Goal: Task Accomplishment & Management: Use online tool/utility

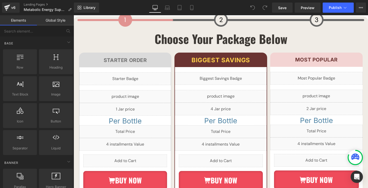
scroll to position [2969, 0]
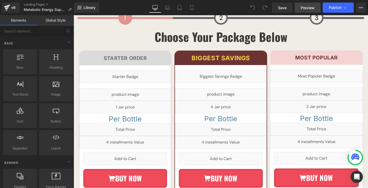
click at [306, 7] on span "Preview" at bounding box center [308, 7] width 14 height 5
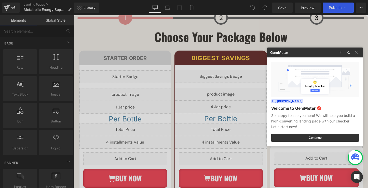
click at [135, 67] on div at bounding box center [184, 94] width 368 height 188
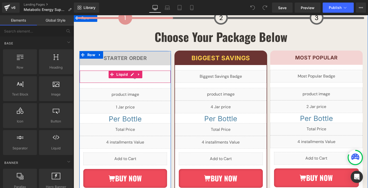
click at [133, 71] on div "Liquid" at bounding box center [124, 77] width 91 height 13
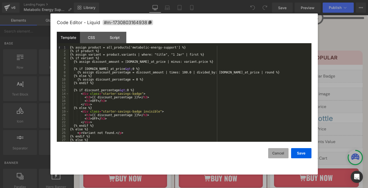
click at [279, 154] on button "Cancel" at bounding box center [278, 153] width 20 height 10
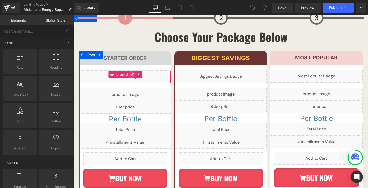
click at [134, 71] on div "Liquid" at bounding box center [124, 77] width 91 height 13
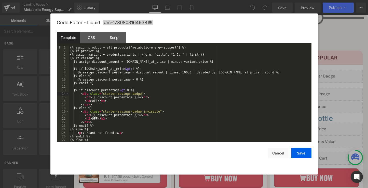
click at [141, 95] on div "{% assign product = all_products['metabolic-energy-support'] %} {% if product %…" at bounding box center [189, 97] width 240 height 103
click at [94, 39] on div "CSS" at bounding box center [91, 37] width 23 height 11
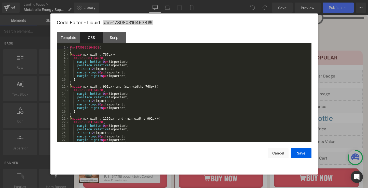
click at [102, 52] on div "#m-1730803164938 { } @ media (max-width: 767px) { #m-1730803164938 { margin-bot…" at bounding box center [189, 97] width 240 height 103
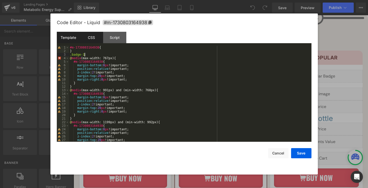
click at [71, 39] on div "Template" at bounding box center [68, 37] width 23 height 11
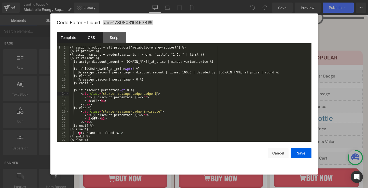
click at [90, 39] on div "CSS" at bounding box center [91, 37] width 23 height 11
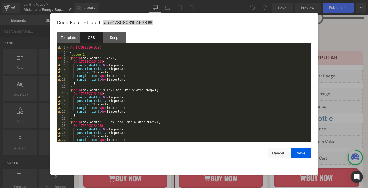
click at [103, 54] on div "#m-1730803164938 { } .badge-1 @ media (max-width: 767px) { #m-1730803164938 { m…" at bounding box center [189, 97] width 240 height 103
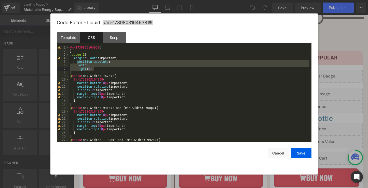
drag, startPoint x: 78, startPoint y: 62, endPoint x: 99, endPoint y: 68, distance: 21.7
click at [99, 68] on div "#m-1730803164938 { } .badge-1 { margin : 0 auto !important; position : absolute…" at bounding box center [189, 97] width 240 height 103
click at [103, 69] on div "#m-1730803164938 { } .badge-1 { margin : 0 auto !important; position : absolute…" at bounding box center [189, 97] width 240 height 103
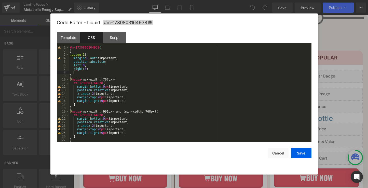
paste textarea
click at [74, 73] on div "#m-1730803164938 { } .badge-1 { margin : 0 auto !important; position : absolute…" at bounding box center [189, 97] width 240 height 103
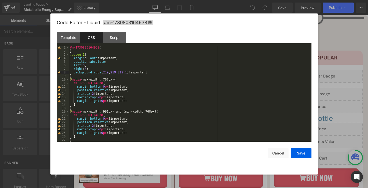
click at [154, 73] on div "#m-1730803164938 { } .badge-1 { margin : 0 auto !important; position : absolute…" at bounding box center [189, 97] width 240 height 103
click at [159, 72] on div "#m-1730803164938 { } .badge-1 { margin : 0 auto !important; position : absolute…" at bounding box center [189, 97] width 240 height 103
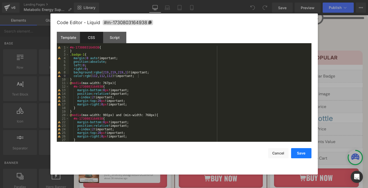
click at [295, 152] on button "Save" at bounding box center [301, 153] width 20 height 10
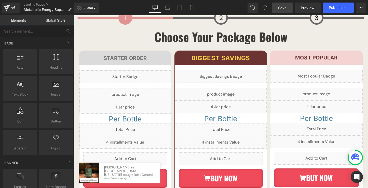
click at [287, 7] on link "Save" at bounding box center [282, 8] width 21 height 10
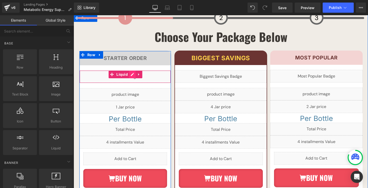
click at [131, 71] on div "Liquid" at bounding box center [124, 77] width 91 height 13
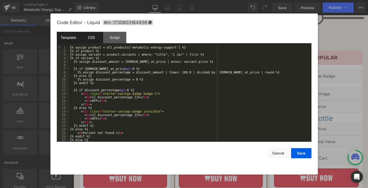
click at [96, 39] on div "CSS" at bounding box center [91, 37] width 23 height 11
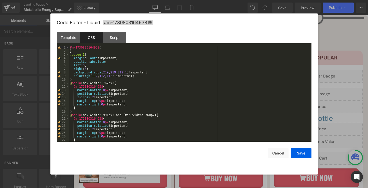
click at [120, 76] on div "#m-1730803164938 { } .badge-1 { margin : 0 auto !important; position : absolute…" at bounding box center [189, 97] width 240 height 103
click at [138, 72] on div "#m-1730803164938 { } .badge-1 { margin : 0 auto !important; position : absolute…" at bounding box center [189, 97] width 240 height 103
click at [304, 156] on button "Save" at bounding box center [301, 153] width 20 height 10
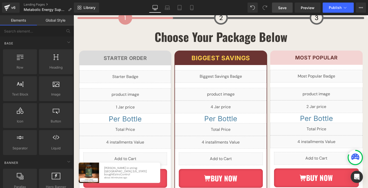
click at [290, 7] on link "Save" at bounding box center [282, 8] width 21 height 10
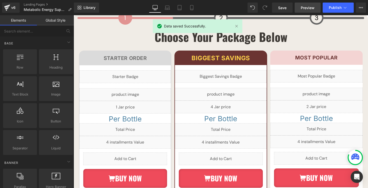
click at [301, 8] on link "Preview" at bounding box center [308, 8] width 26 height 10
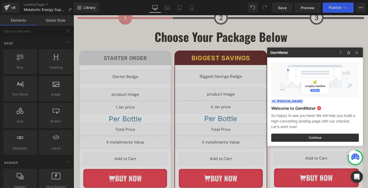
click at [128, 66] on div at bounding box center [184, 94] width 368 height 188
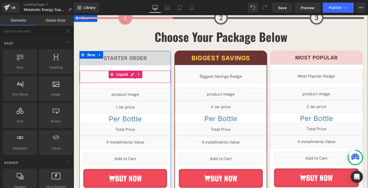
click at [131, 71] on div "Liquid" at bounding box center [124, 77] width 91 height 13
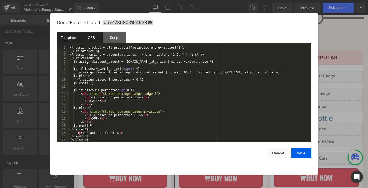
click at [91, 42] on div "CSS" at bounding box center [91, 37] width 23 height 11
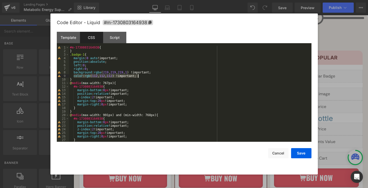
drag, startPoint x: 74, startPoint y: 77, endPoint x: 145, endPoint y: 77, distance: 71.6
click at [145, 77] on div "#m-1730803164938 { } .badge-1 { margin : 0 auto !important; position : absolute…" at bounding box center [189, 97] width 240 height 103
click at [125, 81] on div "#m-1730803164938 { } .badge-1 { margin : 0 auto !important; position : absolute…" at bounding box center [189, 97] width 240 height 103
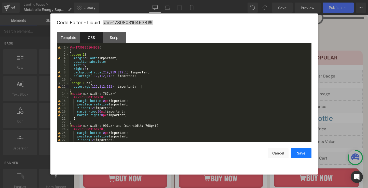
click at [299, 149] on button "Save" at bounding box center [301, 153] width 20 height 10
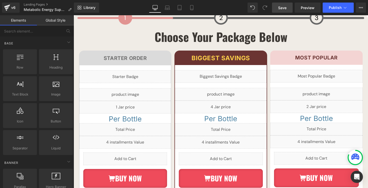
click at [287, 10] on link "Save" at bounding box center [282, 8] width 21 height 10
click at [302, 13] on div "Library Desktop Desktop Laptop Tablet Mobile Save Preview Publish Scheduled Vie…" at bounding box center [221, 7] width 294 height 15
click at [306, 11] on link "Preview" at bounding box center [308, 8] width 26 height 10
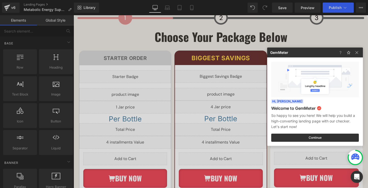
click at [156, 70] on div at bounding box center [184, 94] width 368 height 188
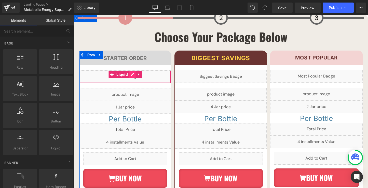
click at [133, 71] on div "Liquid" at bounding box center [124, 77] width 91 height 13
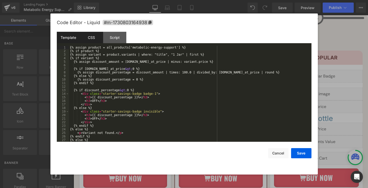
click at [95, 40] on div "CSS" at bounding box center [91, 37] width 23 height 11
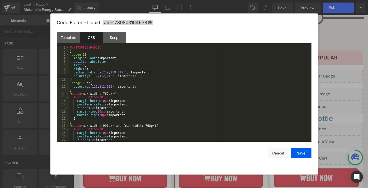
click at [148, 75] on div "#m-1730803164938 { } .badge-1 { margin : 0 auto !important; position : absolute…" at bounding box center [189, 97] width 240 height 103
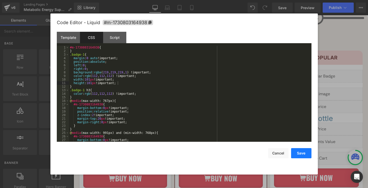
click at [297, 153] on button "Save" at bounding box center [301, 153] width 20 height 10
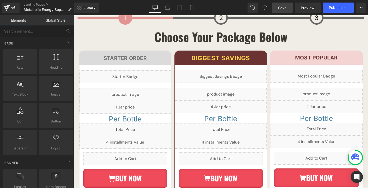
click at [287, 12] on link "Save" at bounding box center [282, 8] width 21 height 10
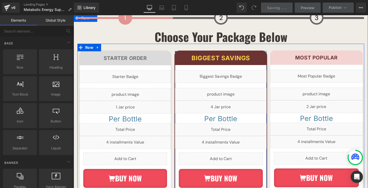
scroll to position [0, 0]
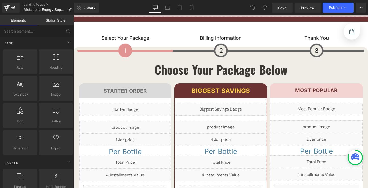
scroll to position [2940, 0]
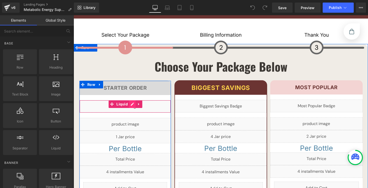
click at [133, 100] on div "Liquid" at bounding box center [124, 106] width 91 height 13
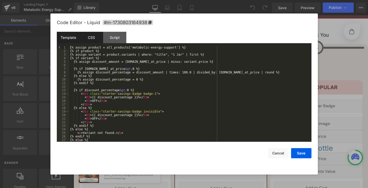
click at [92, 35] on div "CSS" at bounding box center [91, 37] width 23 height 11
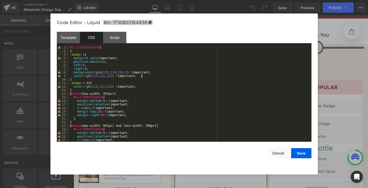
click at [151, 76] on div "#m-1730803164938 { } .badge-1 { margin : 0 auto !important; position : absolute…" at bounding box center [189, 97] width 240 height 103
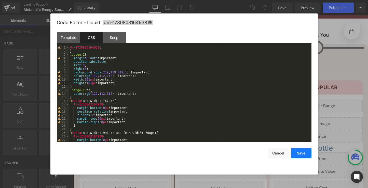
click at [300, 153] on button "Save" at bounding box center [301, 153] width 20 height 10
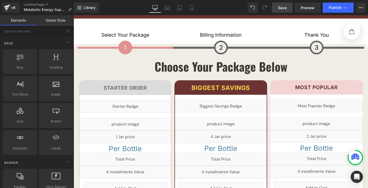
click at [285, 7] on span "Save" at bounding box center [282, 7] width 8 height 5
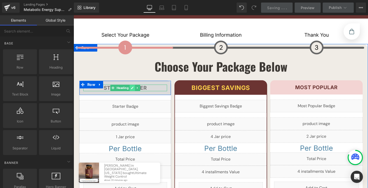
click at [132, 87] on icon at bounding box center [132, 88] width 3 height 3
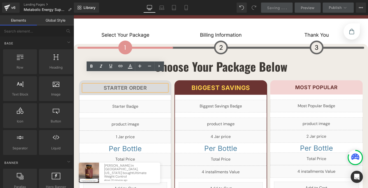
click at [136, 88] on div "Starter Order Heading Row Liquid Liquid Liquid Per Bottle Heading Liquid Liquid…" at bounding box center [124, 164] width 91 height 166
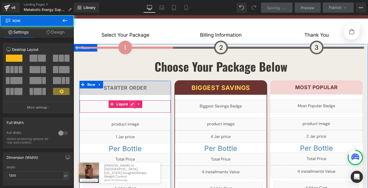
click at [134, 100] on div "Liquid" at bounding box center [124, 106] width 91 height 13
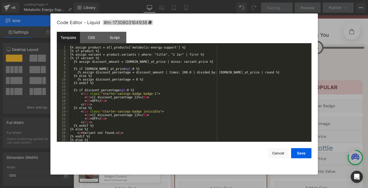
click at [99, 44] on div "Template CSS Script Data" at bounding box center [184, 39] width 255 height 14
click at [94, 40] on div "CSS" at bounding box center [91, 37] width 23 height 11
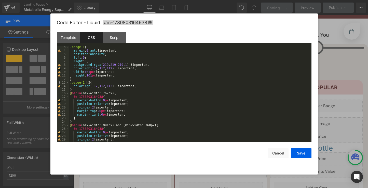
scroll to position [0, 0]
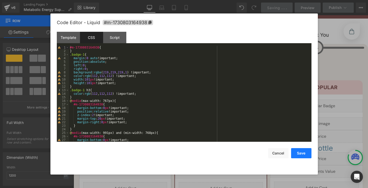
click at [299, 157] on button "Save" at bounding box center [301, 153] width 20 height 10
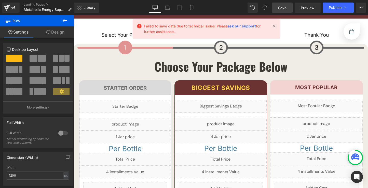
click at [213, 7] on div "Library Desktop Desktop Laptop Tablet Mobile Save Preview Publish Scheduled Vie…" at bounding box center [221, 8] width 294 height 10
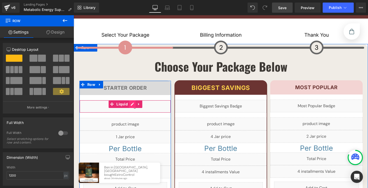
click at [133, 100] on div "Liquid" at bounding box center [124, 106] width 91 height 13
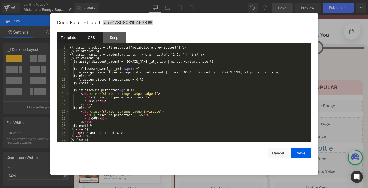
click at [93, 39] on div "CSS" at bounding box center [91, 37] width 23 height 11
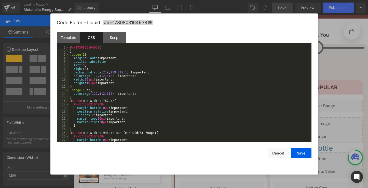
click at [123, 85] on div "#m-1730803164938 { } .badge-1 { margin : 0 auto !important; position : absolute…" at bounding box center [189, 97] width 240 height 103
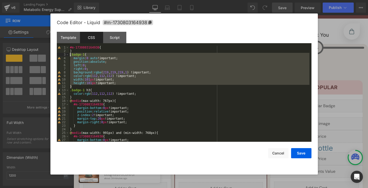
drag, startPoint x: 89, startPoint y: 87, endPoint x: 70, endPoint y: 54, distance: 38.2
click at [70, 54] on div "#m-1730803164938 { } .badge-1 { margin : 0 auto !important; position : absolute…" at bounding box center [189, 97] width 240 height 103
click at [298, 155] on button "Save" at bounding box center [301, 153] width 20 height 10
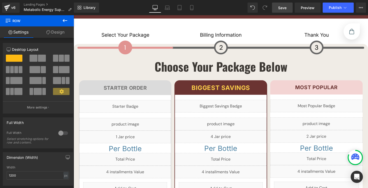
click at [281, 13] on div "Library Desktop Desktop Laptop Tablet Mobile Save Preview Publish Scheduled Vie…" at bounding box center [221, 7] width 294 height 15
click at [281, 9] on span "Save" at bounding box center [282, 7] width 8 height 5
click at [306, 11] on link "Preview" at bounding box center [308, 8] width 26 height 10
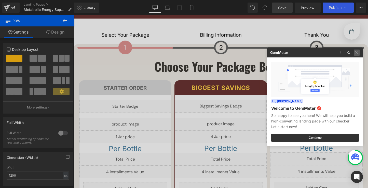
click at [0, 0] on img at bounding box center [0, 0] width 0 height 0
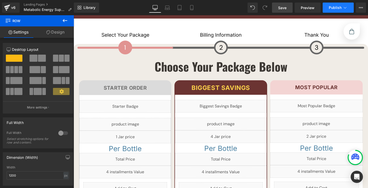
click at [334, 7] on span "Publish" at bounding box center [335, 8] width 13 height 4
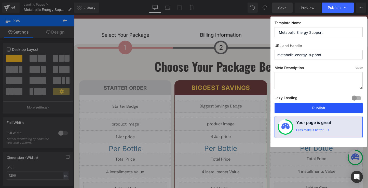
click at [322, 108] on button "Publish" at bounding box center [319, 108] width 88 height 10
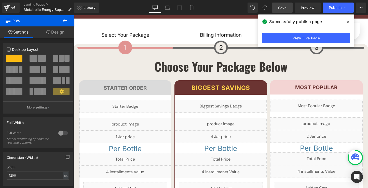
click at [328, 20] on div "Successfully publish page" at bounding box center [306, 22] width 96 height 14
click at [322, 37] on link "View Live Page" at bounding box center [306, 38] width 88 height 10
